Goal: Find specific page/section: Find specific page/section

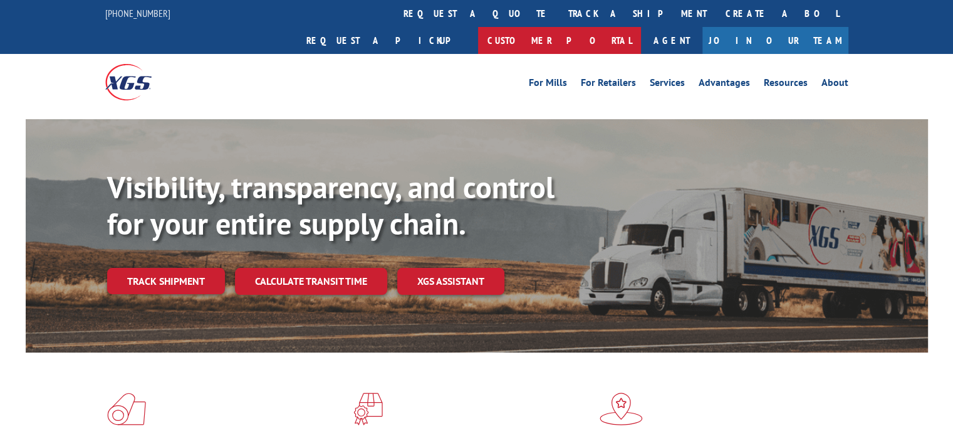
click at [641, 27] on link "Customer Portal" at bounding box center [559, 40] width 163 height 27
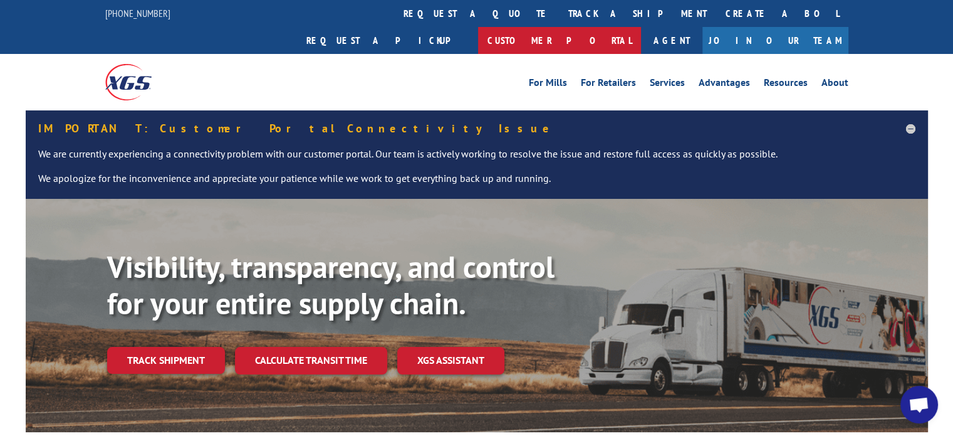
click at [641, 27] on link "Customer Portal" at bounding box center [559, 40] width 163 height 27
